Goal: Find specific page/section: Find specific page/section

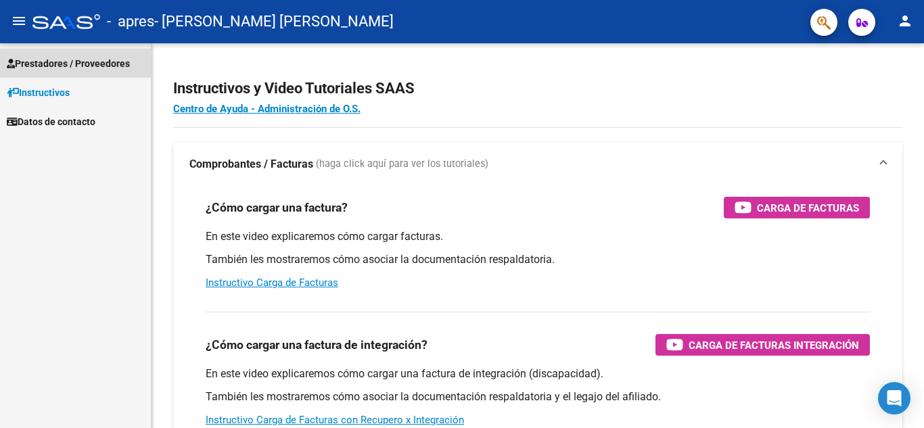
click at [125, 71] on link "Prestadores / Proveedores" at bounding box center [75, 63] width 151 height 29
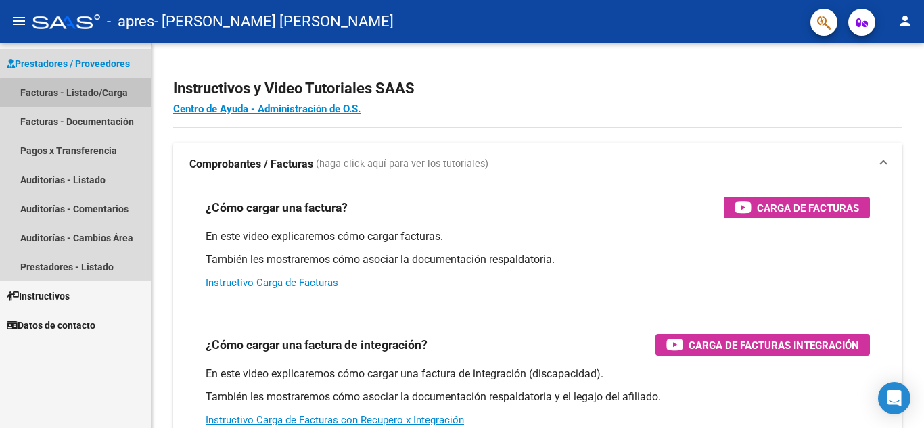
click at [100, 95] on link "Facturas - Listado/Carga" at bounding box center [75, 92] width 151 height 29
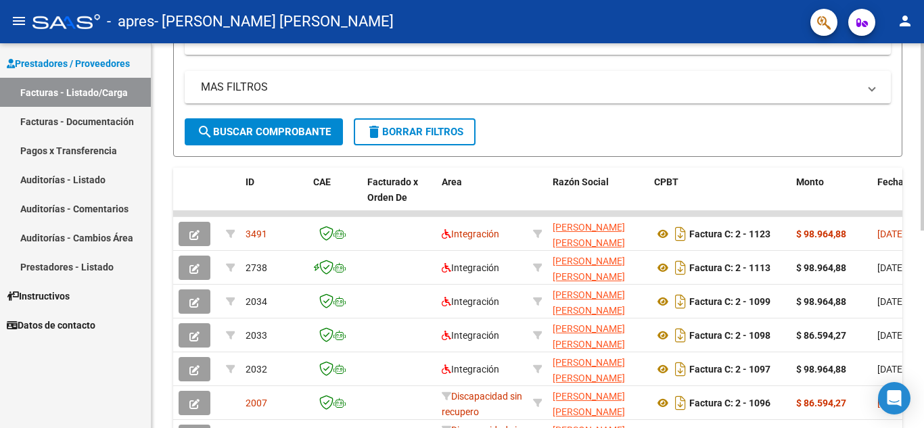
scroll to position [313, 0]
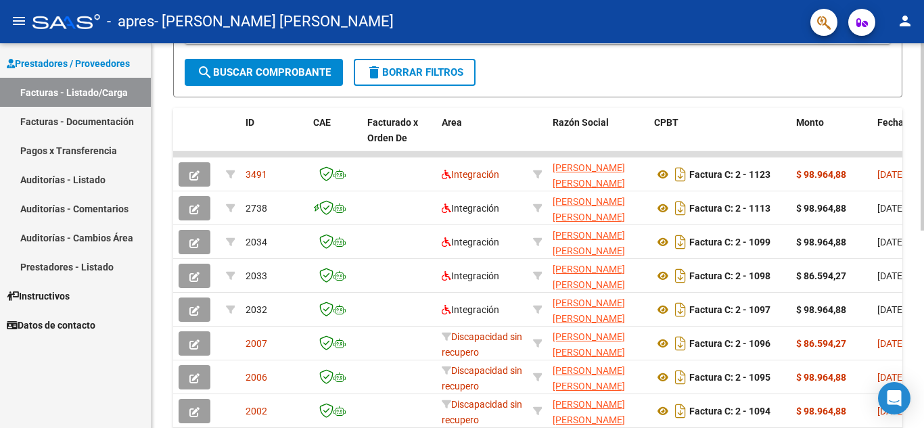
click at [924, 267] on div at bounding box center [922, 293] width 3 height 187
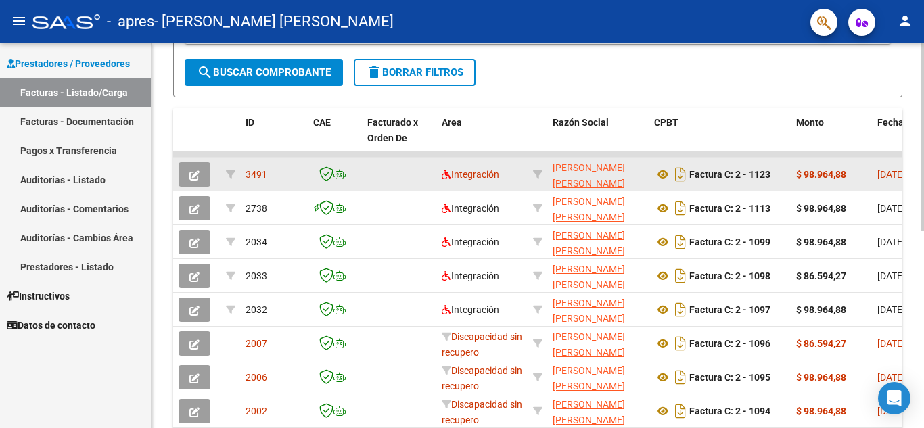
click at [822, 184] on datatable-body-cell "$ 98.964,88" at bounding box center [831, 174] width 81 height 33
click at [864, 176] on div "$ 98.964,88" at bounding box center [832, 175] width 70 height 16
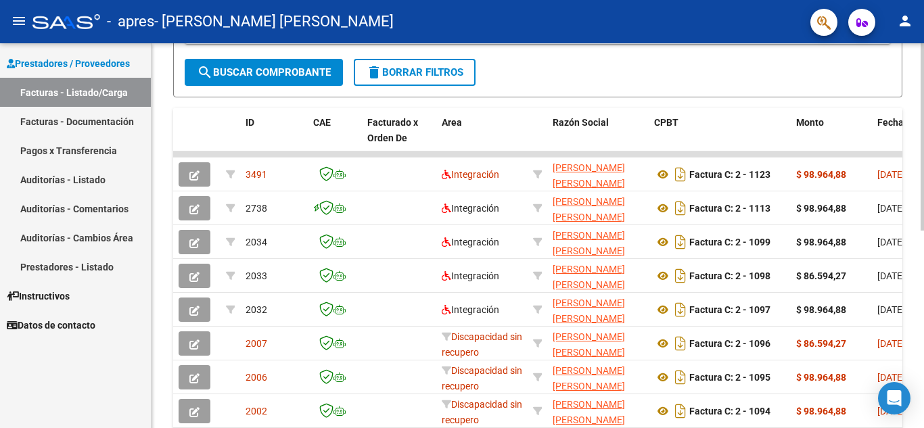
click at [911, 210] on div "Video tutorial PRESTADORES -> Listado de CPBTs Emitidos por Prestadores / Prove…" at bounding box center [538, 121] width 773 height 780
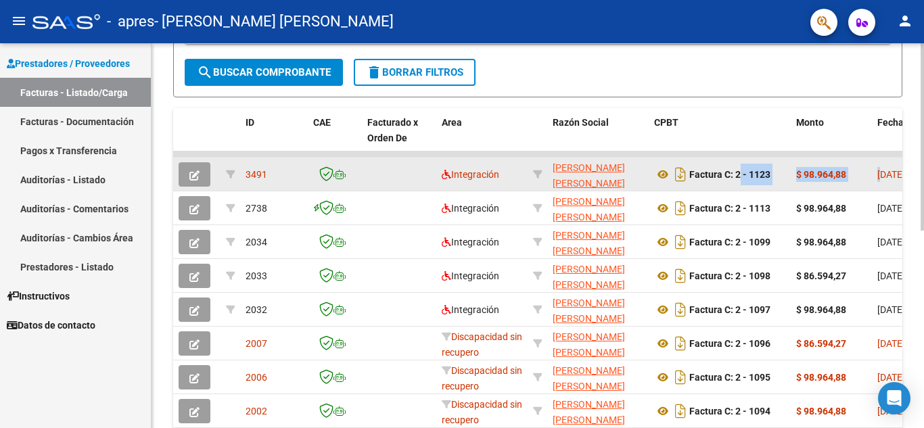
drag, startPoint x: 881, startPoint y: 186, endPoint x: 732, endPoint y: 183, distance: 149.6
click at [846, 183] on datatable-body-cell "$ 98.964,88" at bounding box center [831, 174] width 81 height 33
click at [835, 177] on strong "$ 98.964,88" at bounding box center [822, 174] width 50 height 11
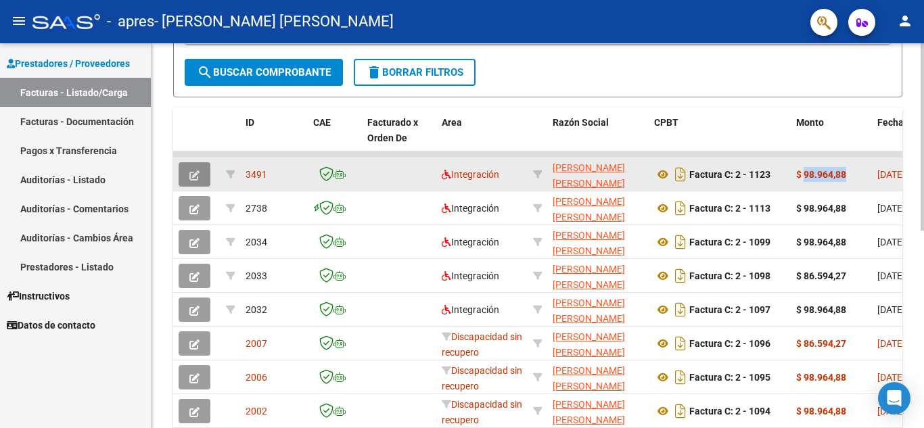
click at [201, 176] on button "button" at bounding box center [195, 174] width 32 height 24
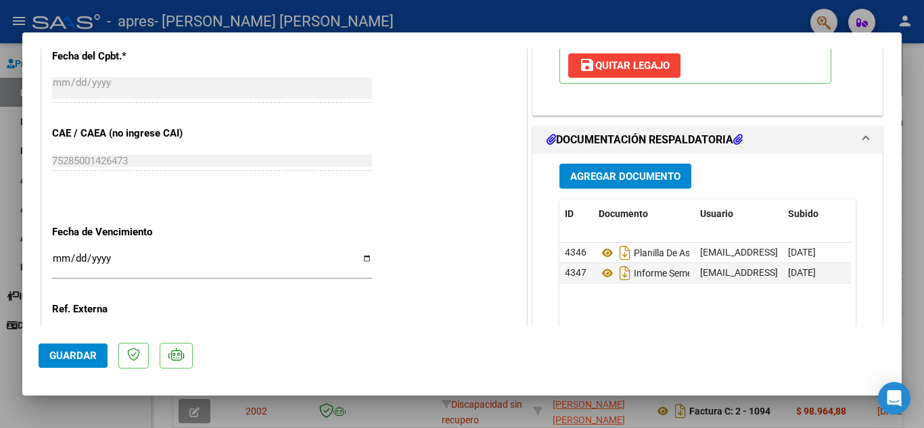
scroll to position [784, 0]
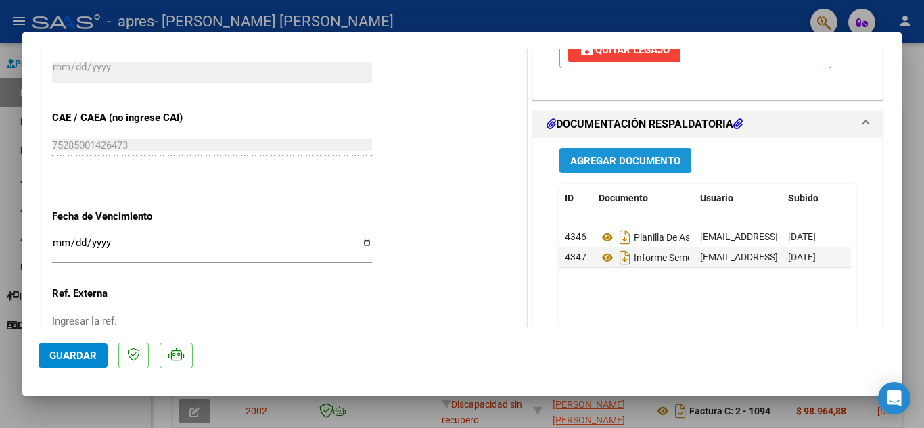
click at [625, 164] on span "Agregar Documento" at bounding box center [626, 161] width 110 height 12
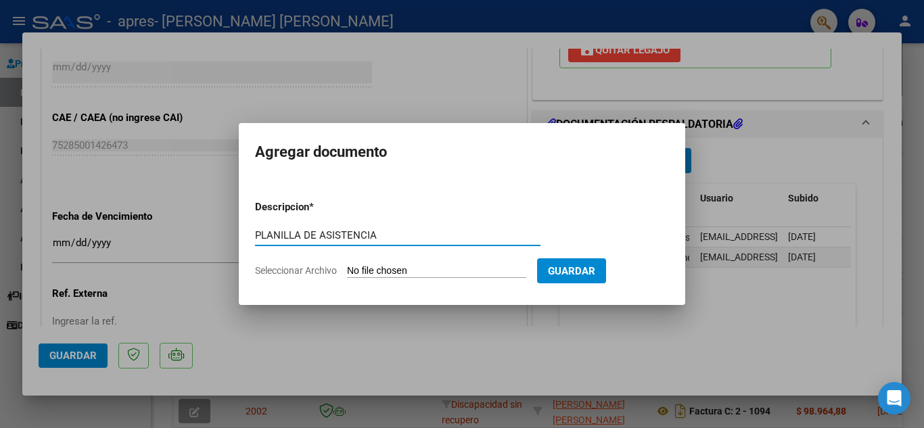
type input "PLANILLA DE ASISTENCIA"
click at [376, 271] on input "Seleccionar Archivo" at bounding box center [436, 271] width 179 height 13
type input "C:\fakepath\ELIAN CÓRDOBA JUNIO 25.pdf"
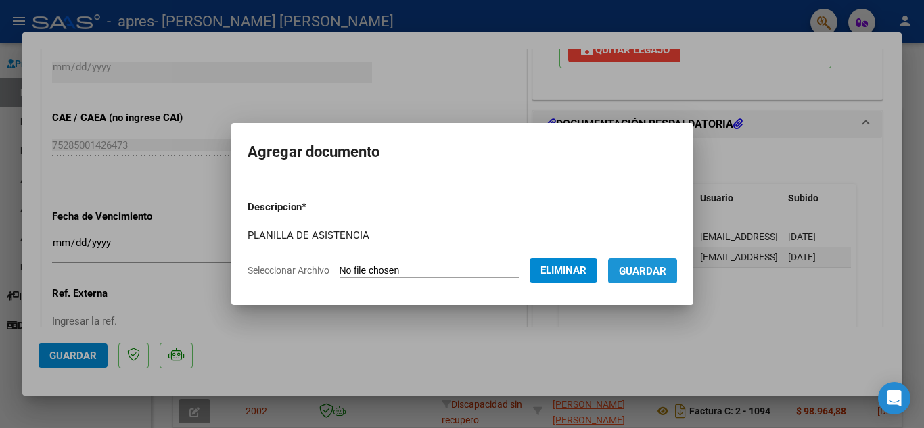
click at [648, 273] on span "Guardar" at bounding box center [642, 271] width 47 height 12
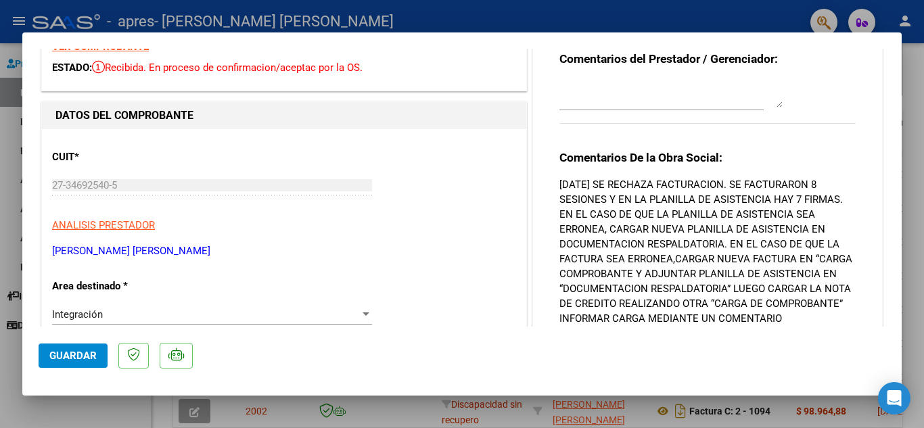
scroll to position [0, 0]
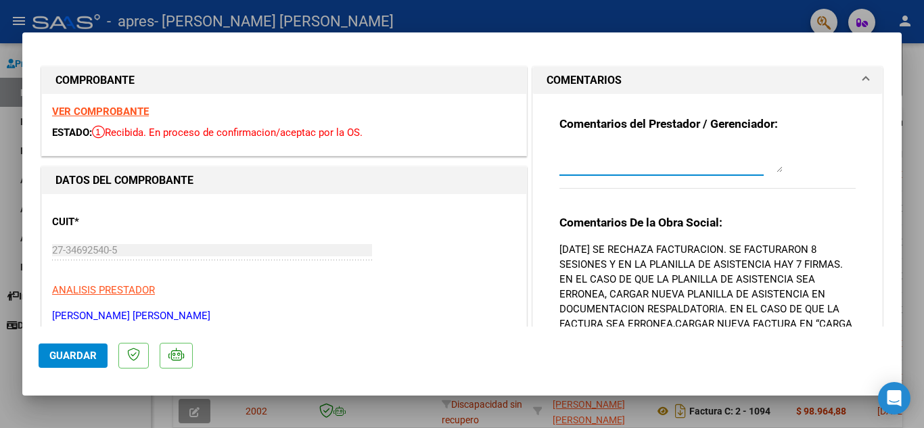
click at [721, 167] on textarea at bounding box center [671, 159] width 223 height 27
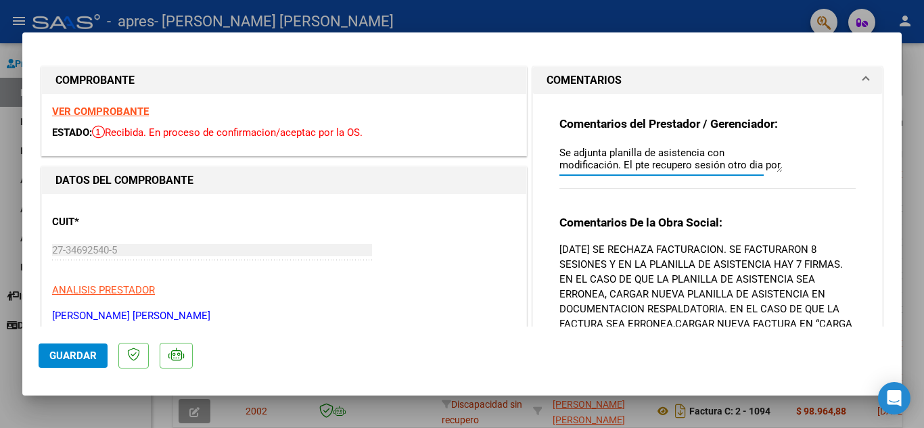
scroll to position [12, 0]
type textarea "Se adjunta planilla de asistencia con modificación. El Pte. recupero sesión otr…"
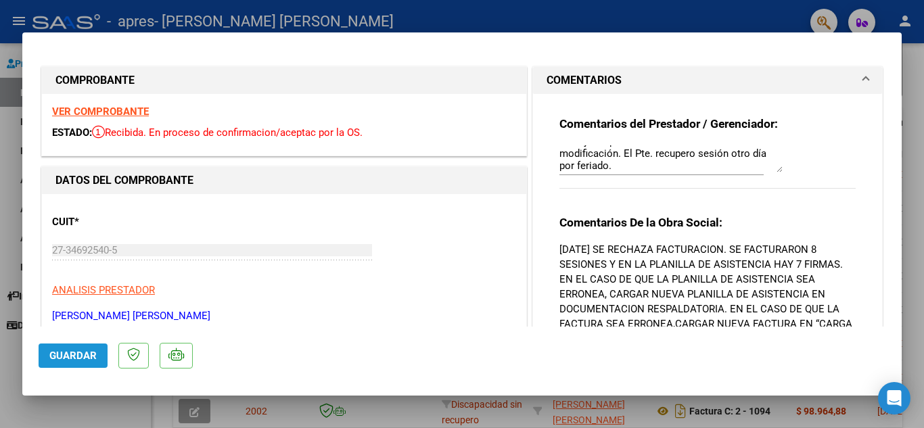
click at [77, 353] on span "Guardar" at bounding box center [72, 356] width 47 height 12
click at [910, 160] on div at bounding box center [462, 214] width 924 height 428
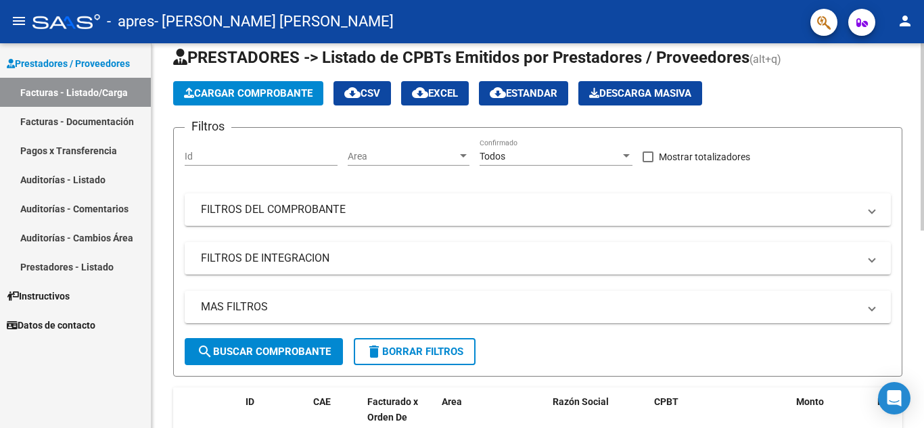
scroll to position [0, 0]
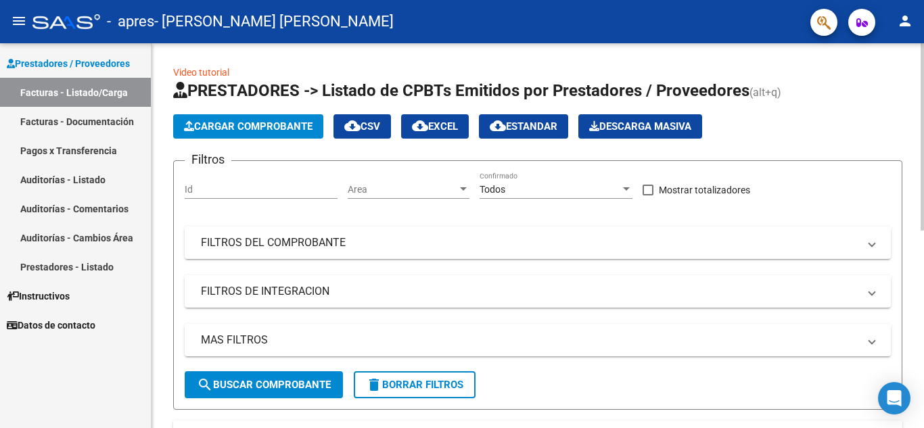
click at [924, 65] on div at bounding box center [922, 136] width 3 height 187
click at [288, 128] on span "Cargar Comprobante" at bounding box center [248, 126] width 129 height 12
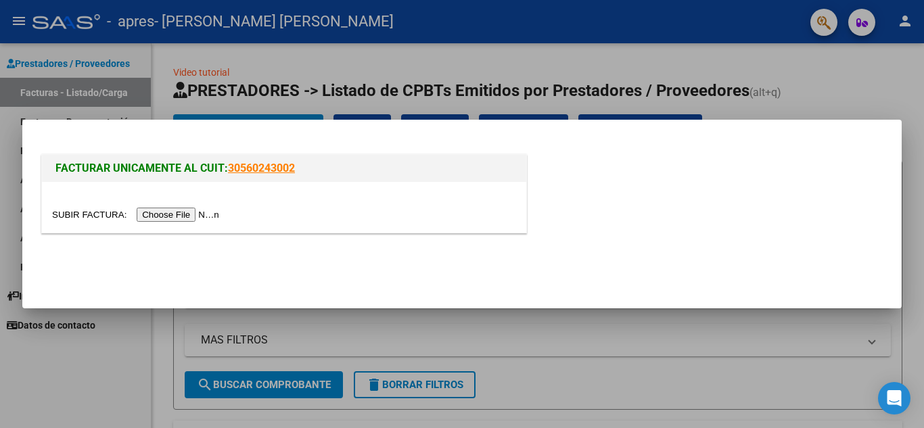
click at [194, 215] on input "file" at bounding box center [137, 215] width 171 height 14
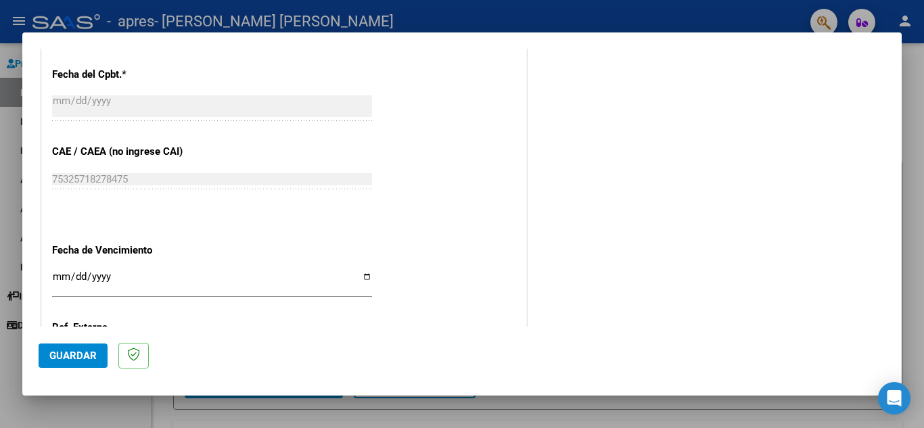
scroll to position [751, 0]
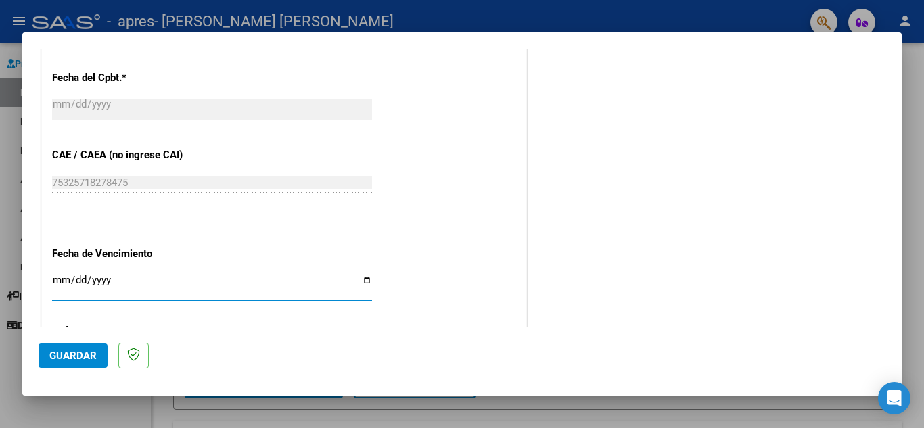
click at [359, 280] on input "Ingresar la fecha" at bounding box center [212, 286] width 320 height 22
type input "2025-08-15"
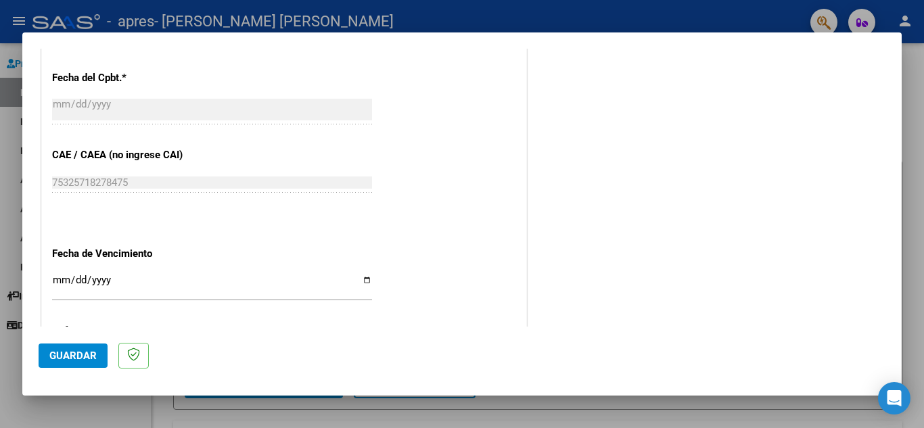
scroll to position [887, 0]
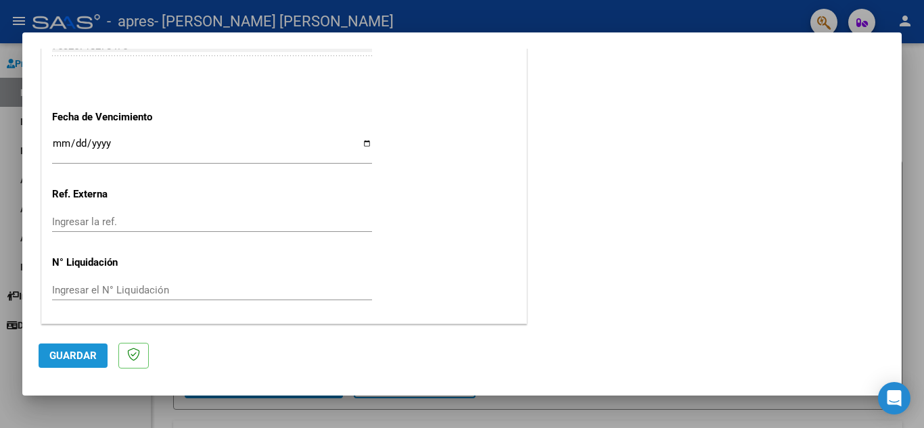
click at [76, 356] on span "Guardar" at bounding box center [72, 356] width 47 height 12
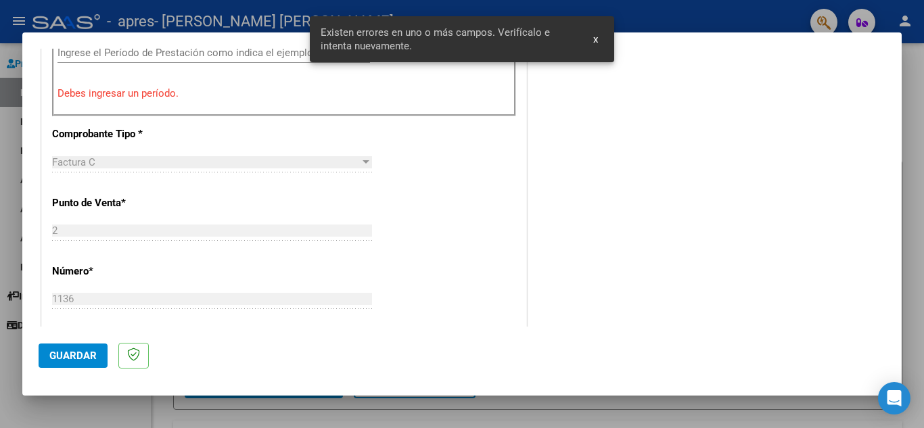
scroll to position [307, 0]
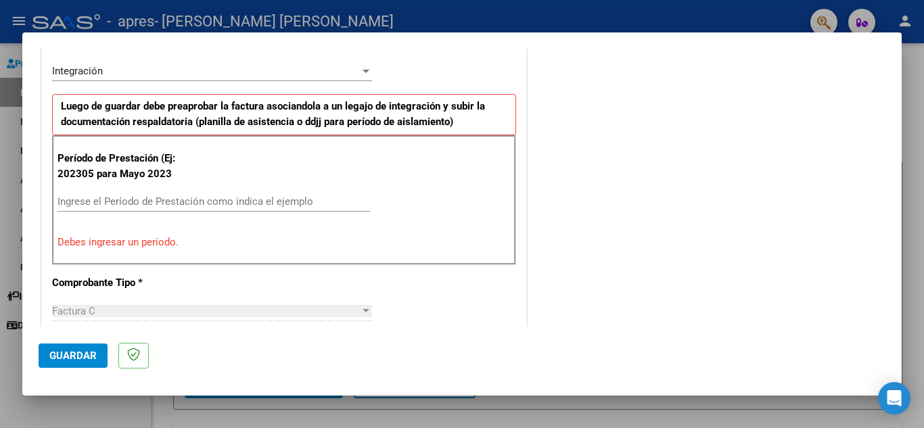
click at [183, 199] on input "Ingrese el Período de Prestación como indica el ejemplo" at bounding box center [214, 202] width 313 height 12
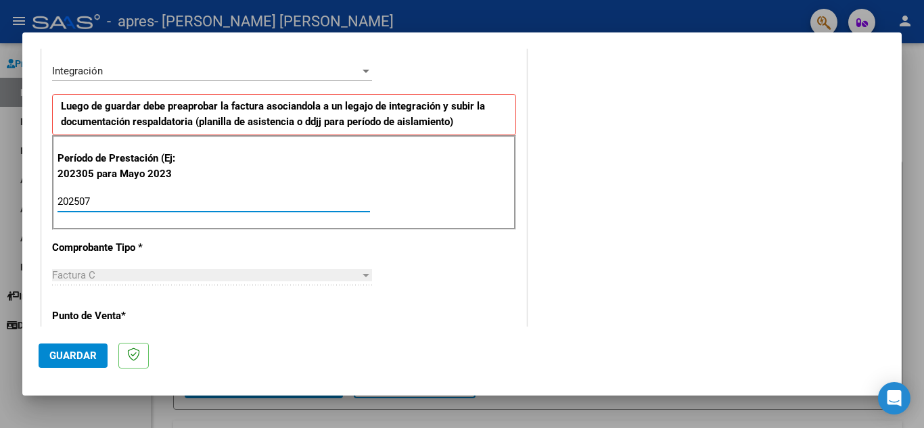
type input "202507"
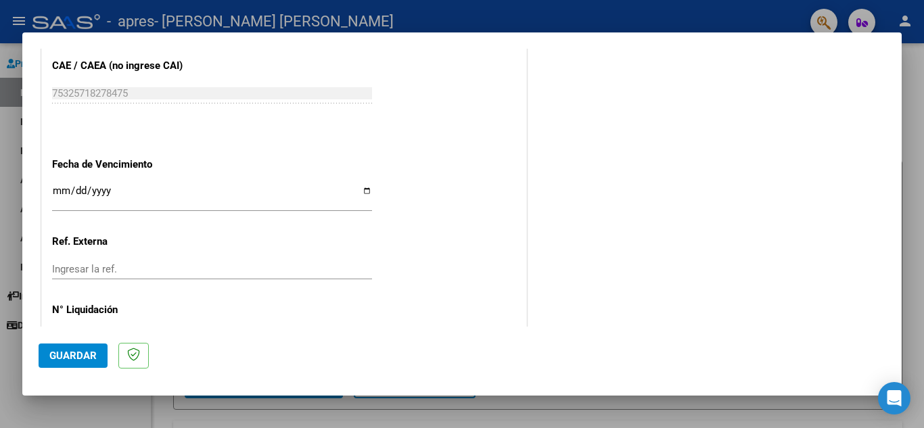
scroll to position [887, 0]
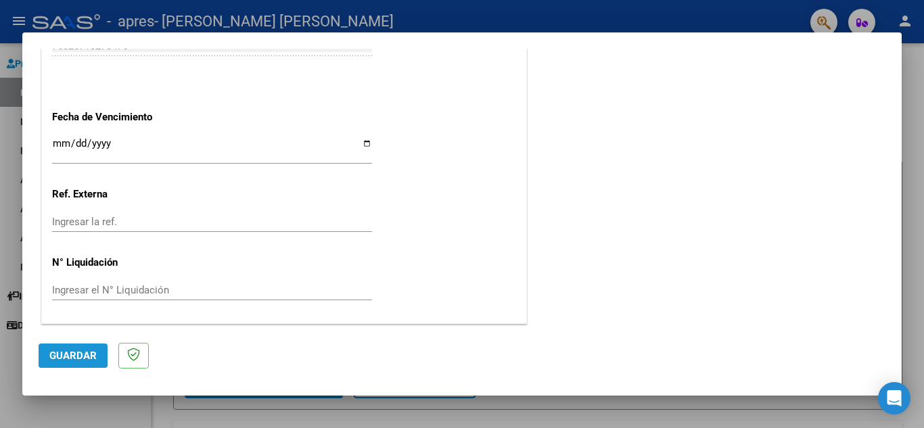
click at [55, 366] on button "Guardar" at bounding box center [73, 356] width 69 height 24
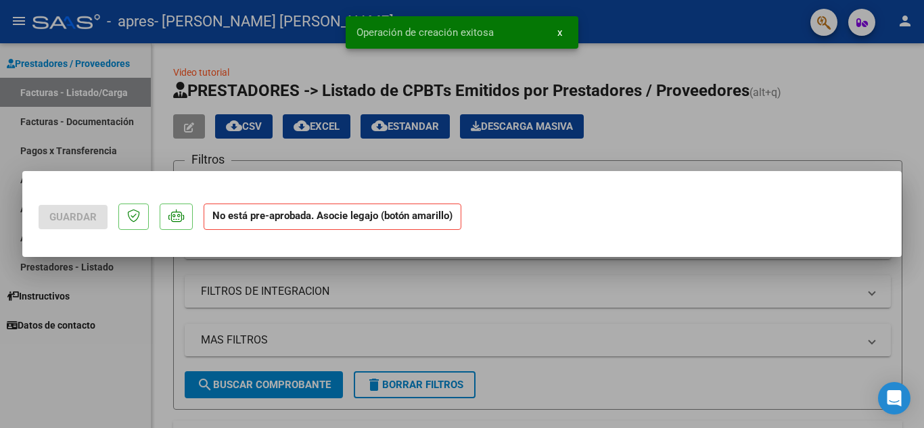
scroll to position [0, 0]
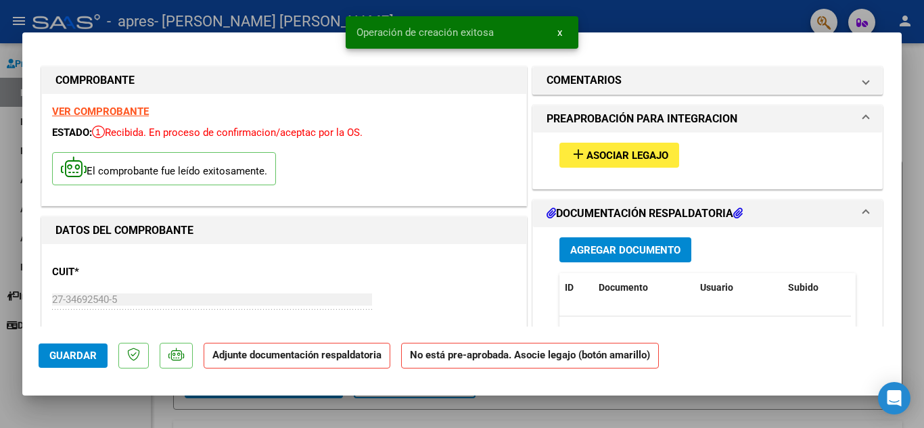
click at [612, 156] on span "Asociar Legajo" at bounding box center [628, 156] width 82 height 12
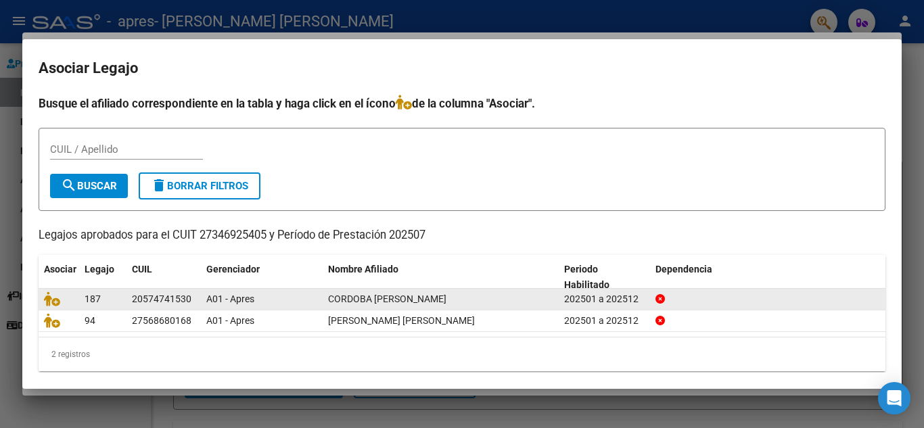
click at [189, 298] on div "20574741530" at bounding box center [162, 300] width 60 height 16
click at [56, 301] on icon at bounding box center [52, 299] width 16 height 15
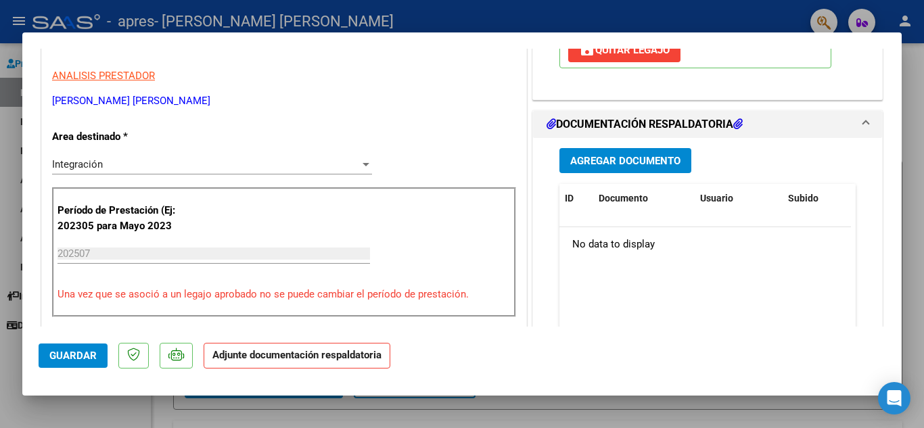
scroll to position [304, 0]
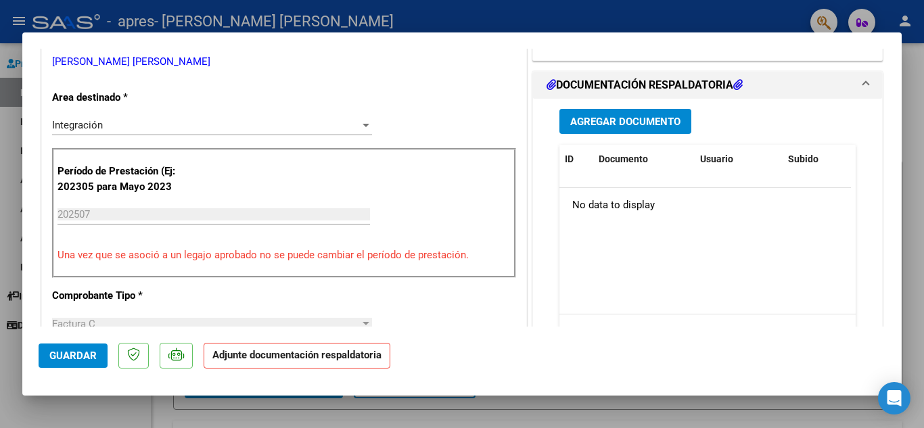
click at [676, 116] on button "Agregar Documento" at bounding box center [626, 121] width 132 height 25
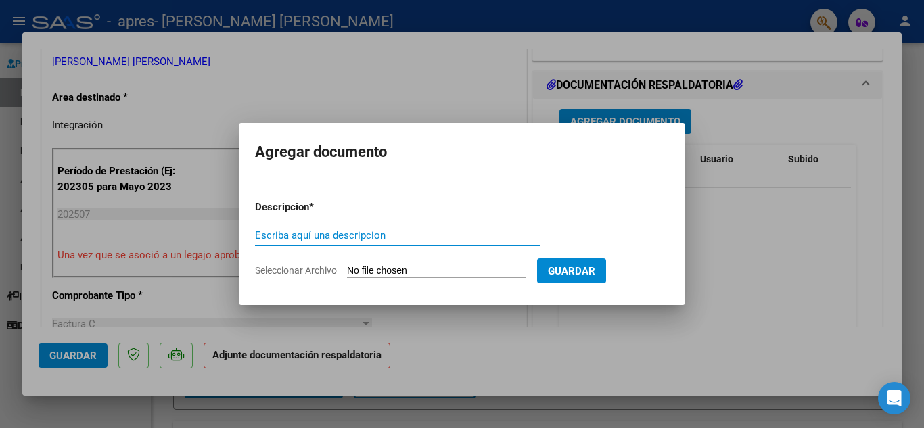
click at [377, 236] on input "Escriba aquí una descripcion" at bounding box center [398, 235] width 286 height 12
type input "p"
type input "PLANILLA DE ASISTENCIA"
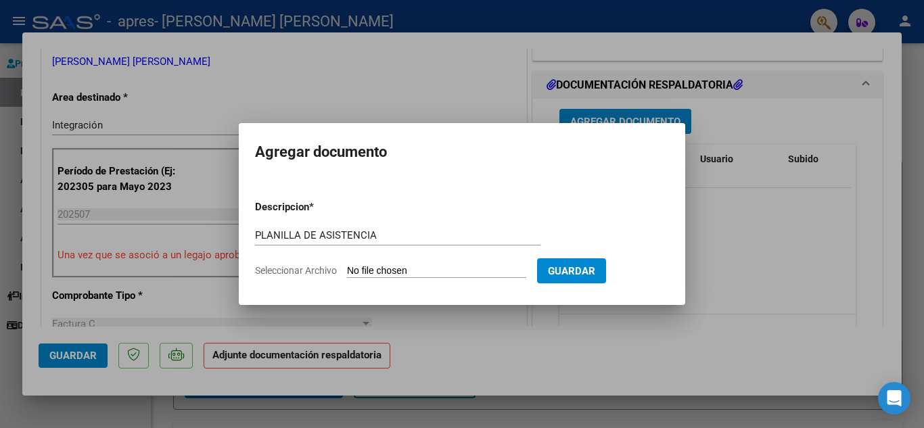
click at [374, 268] on input "Seleccionar Archivo" at bounding box center [436, 271] width 179 height 13
type input "C:\fakepath\ELIAN CÓRDOBA JULIO 25.pdf"
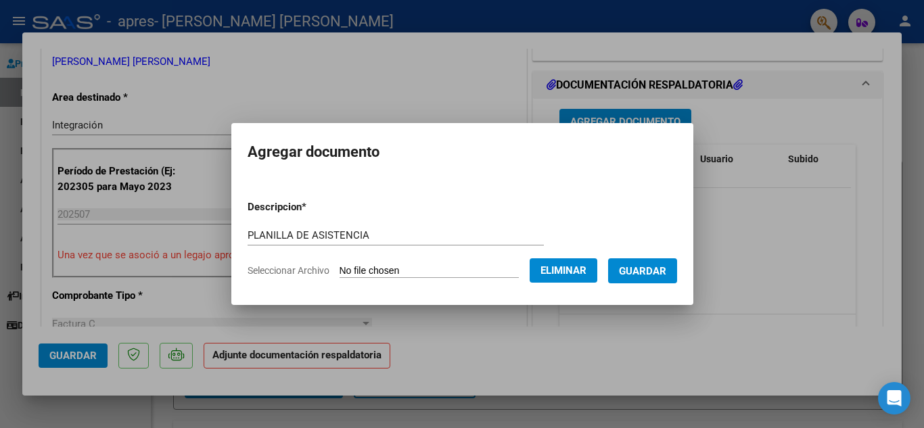
click at [660, 269] on span "Guardar" at bounding box center [642, 271] width 47 height 12
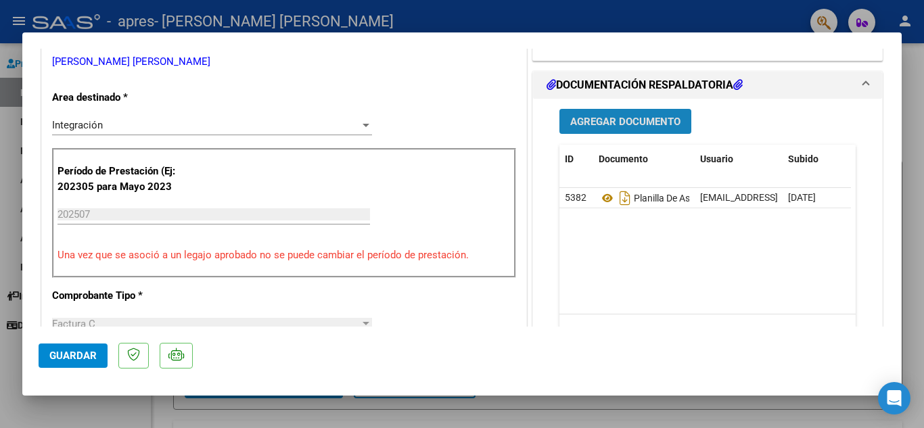
click at [628, 120] on span "Agregar Documento" at bounding box center [626, 122] width 110 height 12
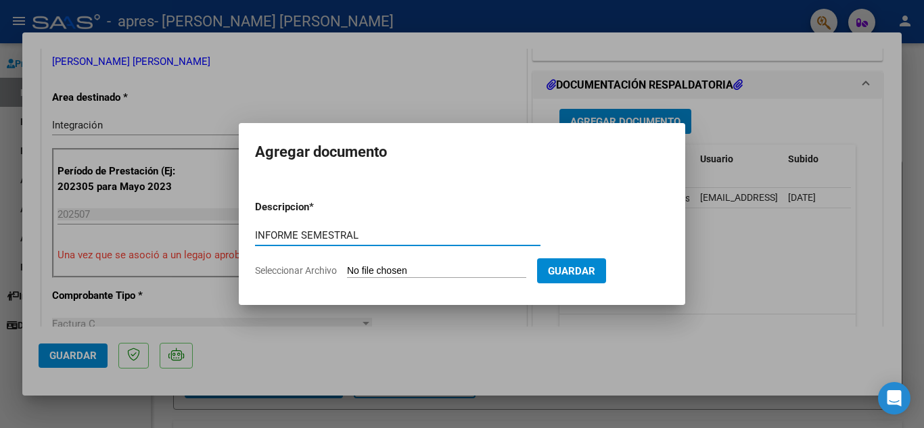
type input "INFORME SEMESTRAL"
click at [367, 271] on input "Seleccionar Archivo" at bounding box center [436, 271] width 179 height 13
type input "C:\fakepath\Informe 1er semestre 2025 - Elian Cordoba.pdf"
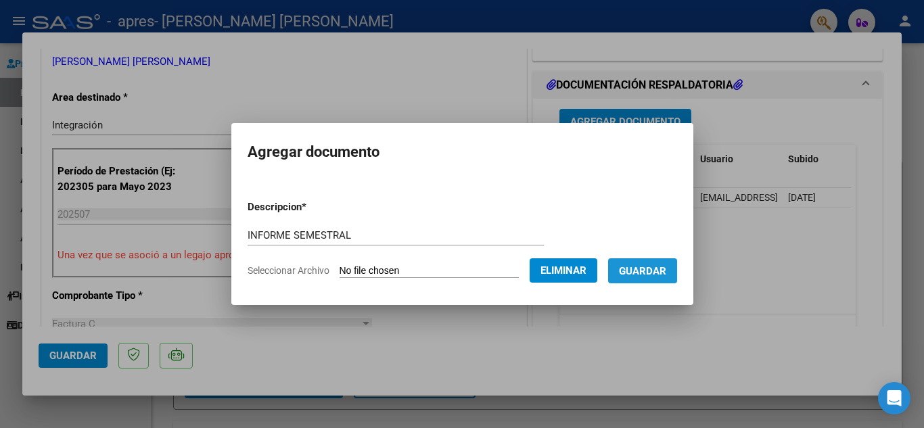
click at [646, 266] on span "Guardar" at bounding box center [642, 271] width 47 height 12
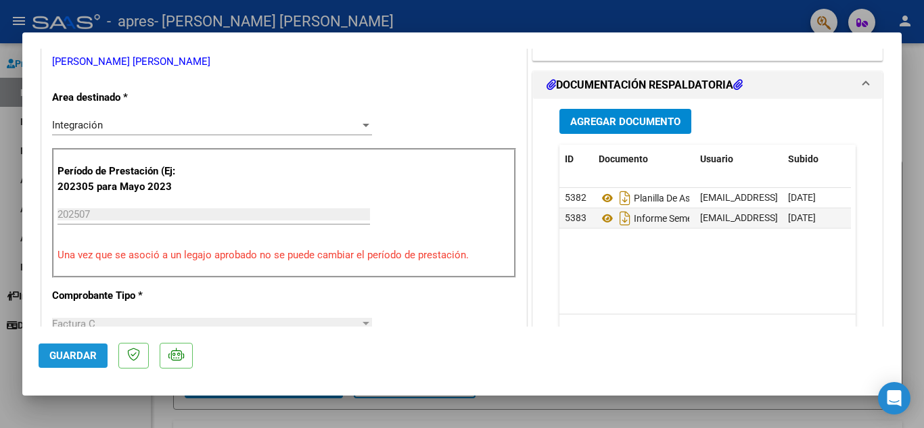
click at [66, 357] on span "Guardar" at bounding box center [72, 356] width 47 height 12
click at [922, 148] on div at bounding box center [462, 214] width 924 height 428
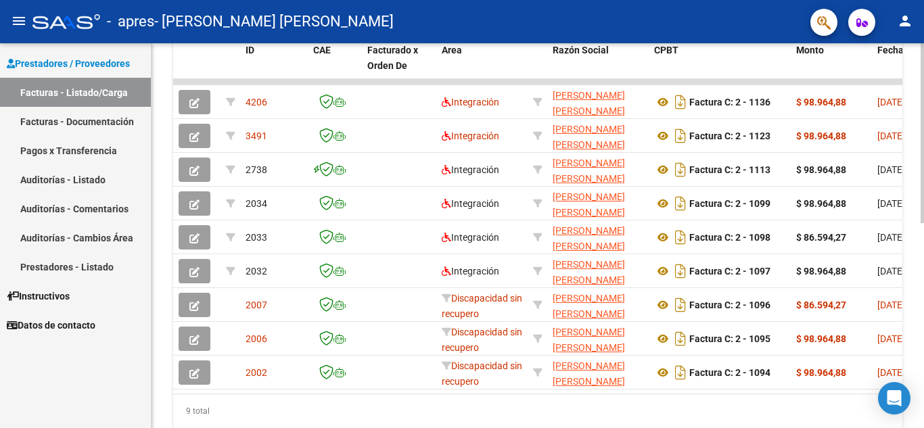
scroll to position [388, 0]
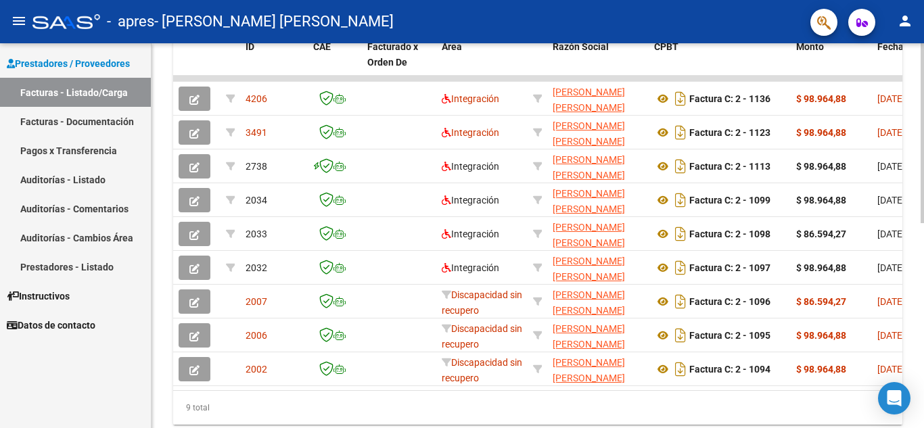
click at [924, 290] on div at bounding box center [922, 319] width 3 height 180
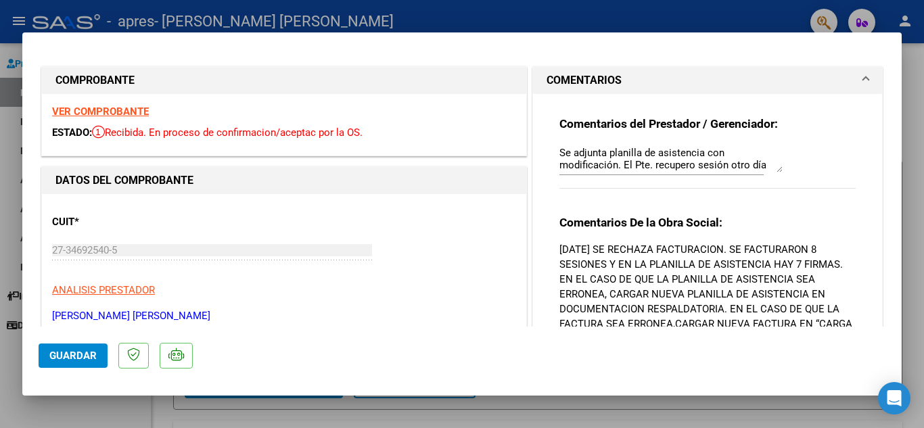
click at [922, 86] on div at bounding box center [462, 214] width 924 height 428
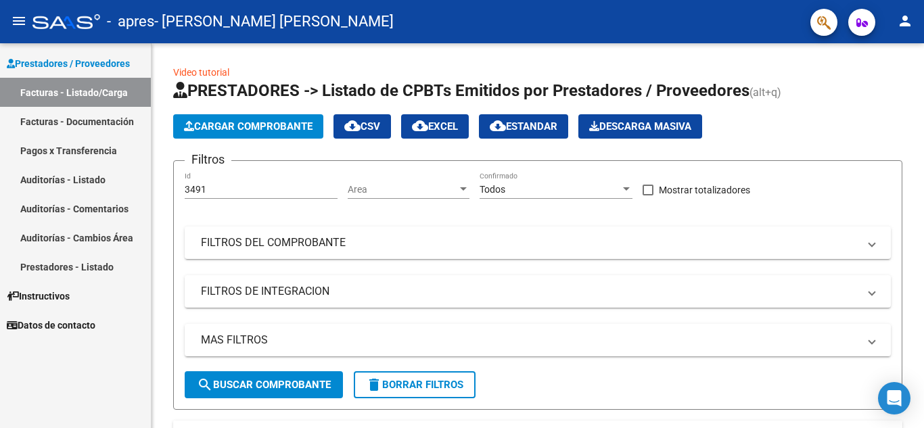
click at [87, 155] on link "Pagos x Transferencia" at bounding box center [75, 150] width 151 height 29
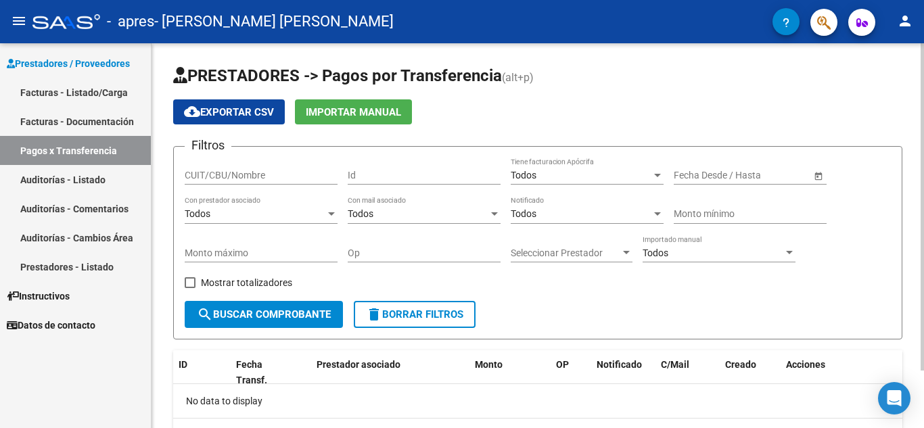
scroll to position [68, 0]
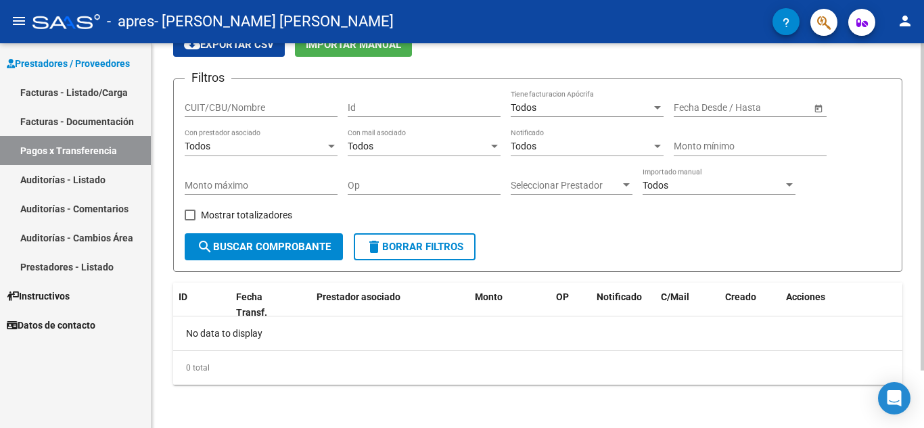
click at [924, 284] on div at bounding box center [922, 265] width 3 height 328
click at [315, 248] on span "search Buscar Comprobante" at bounding box center [264, 247] width 134 height 12
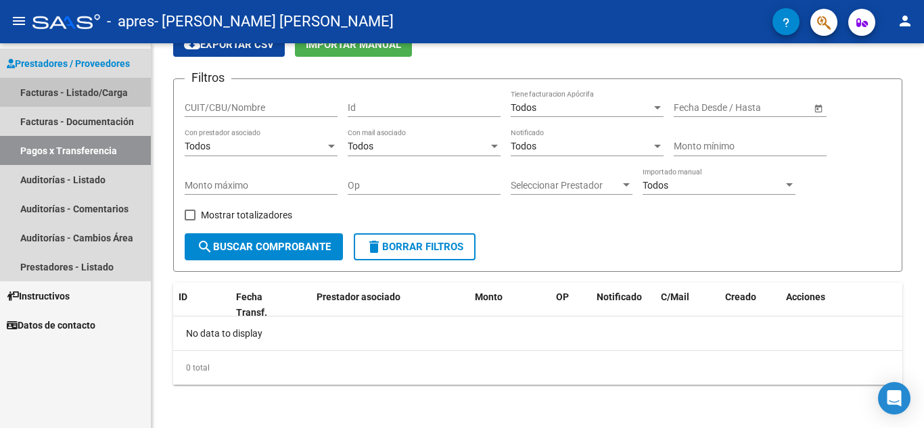
click at [95, 90] on link "Facturas - Listado/Carga" at bounding box center [75, 92] width 151 height 29
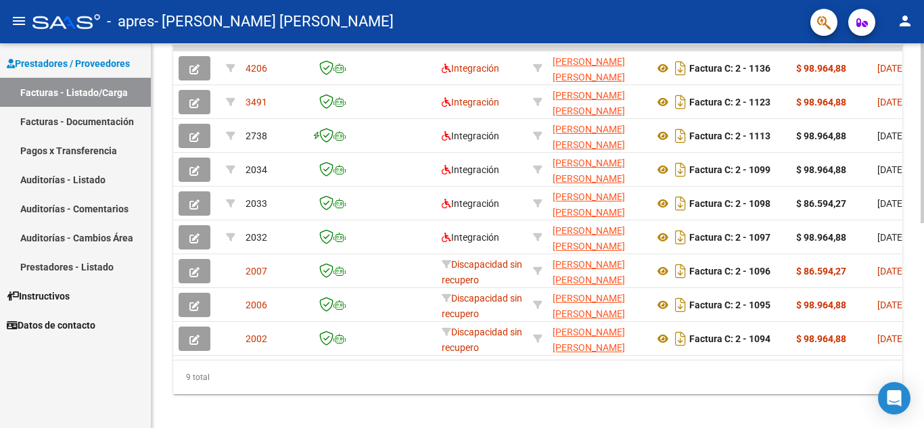
scroll to position [390, 0]
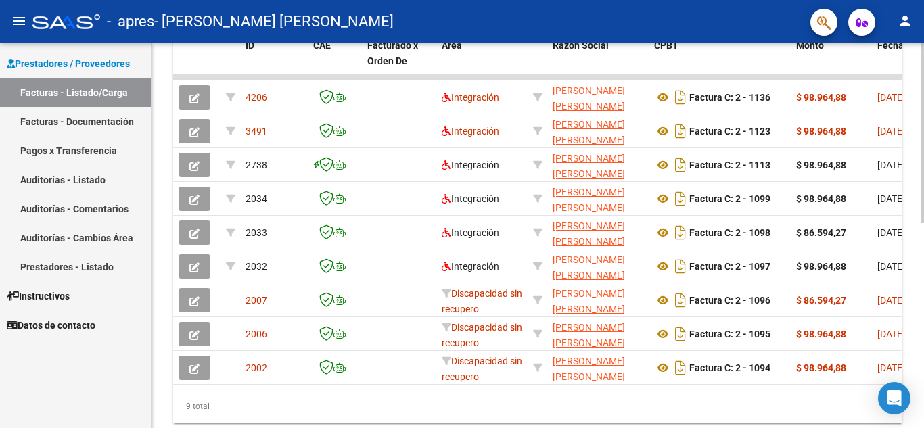
click at [924, 330] on div at bounding box center [922, 320] width 3 height 180
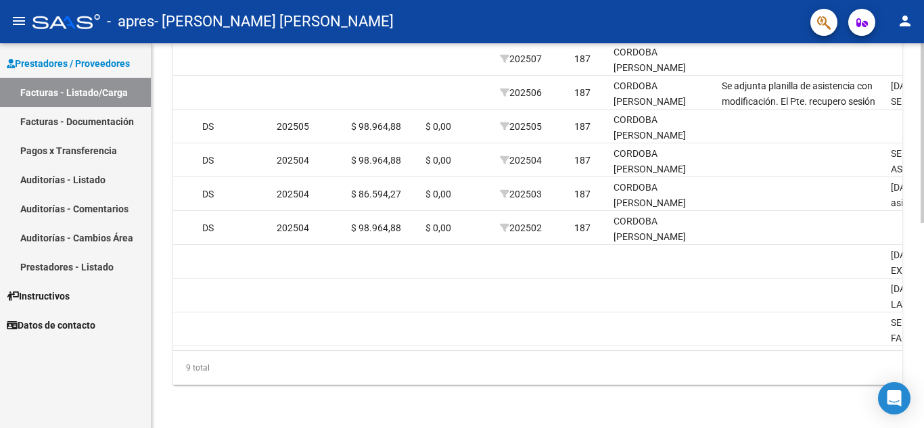
scroll to position [413, 0]
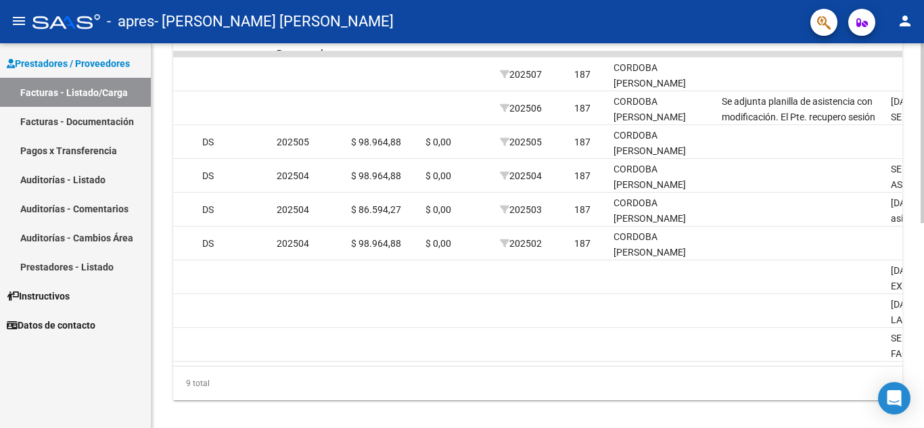
click at [921, 347] on div at bounding box center [922, 331] width 3 height 180
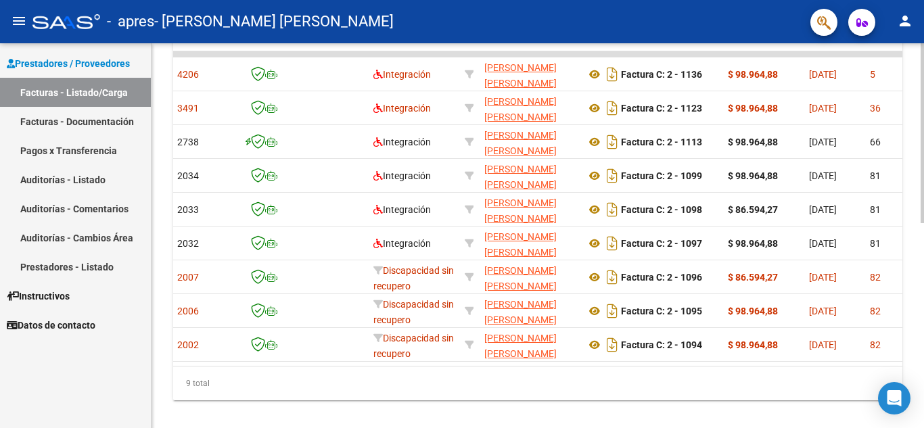
scroll to position [0, 0]
